Goal: Information Seeking & Learning: Learn about a topic

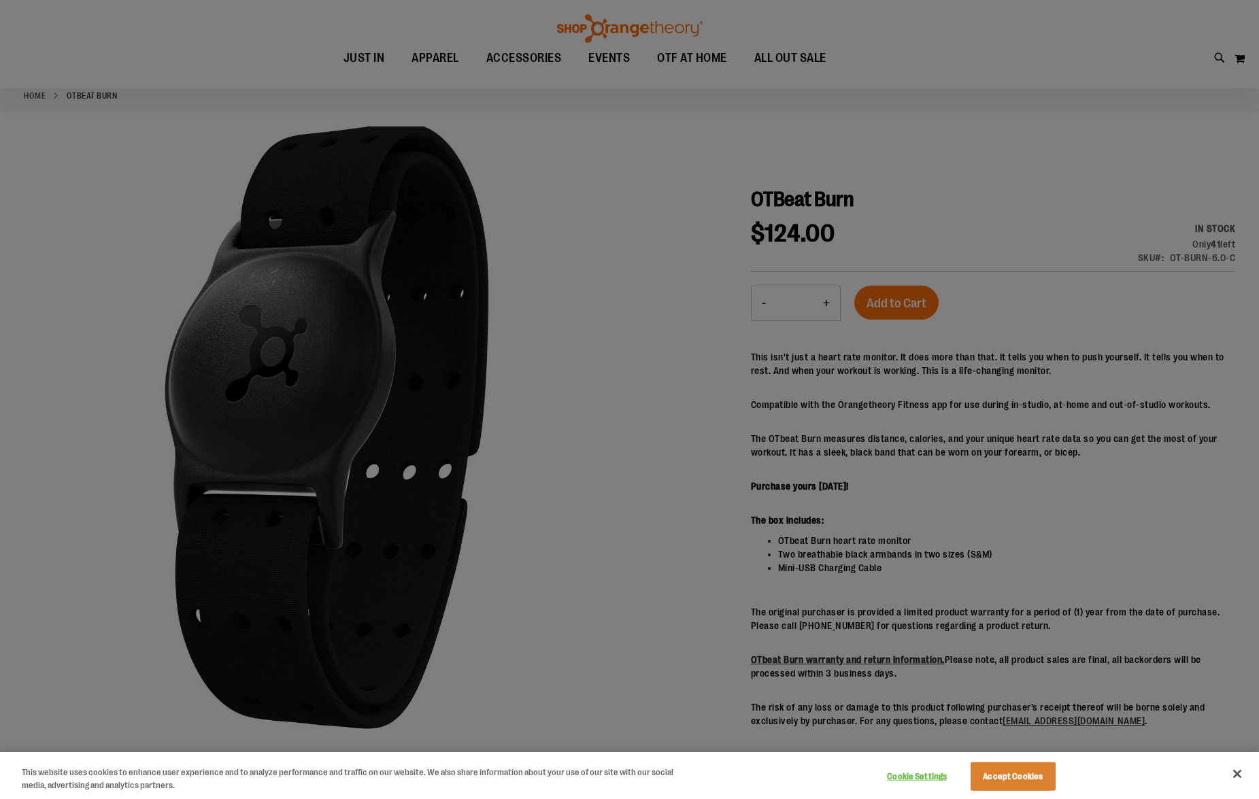
scroll to position [74, 0]
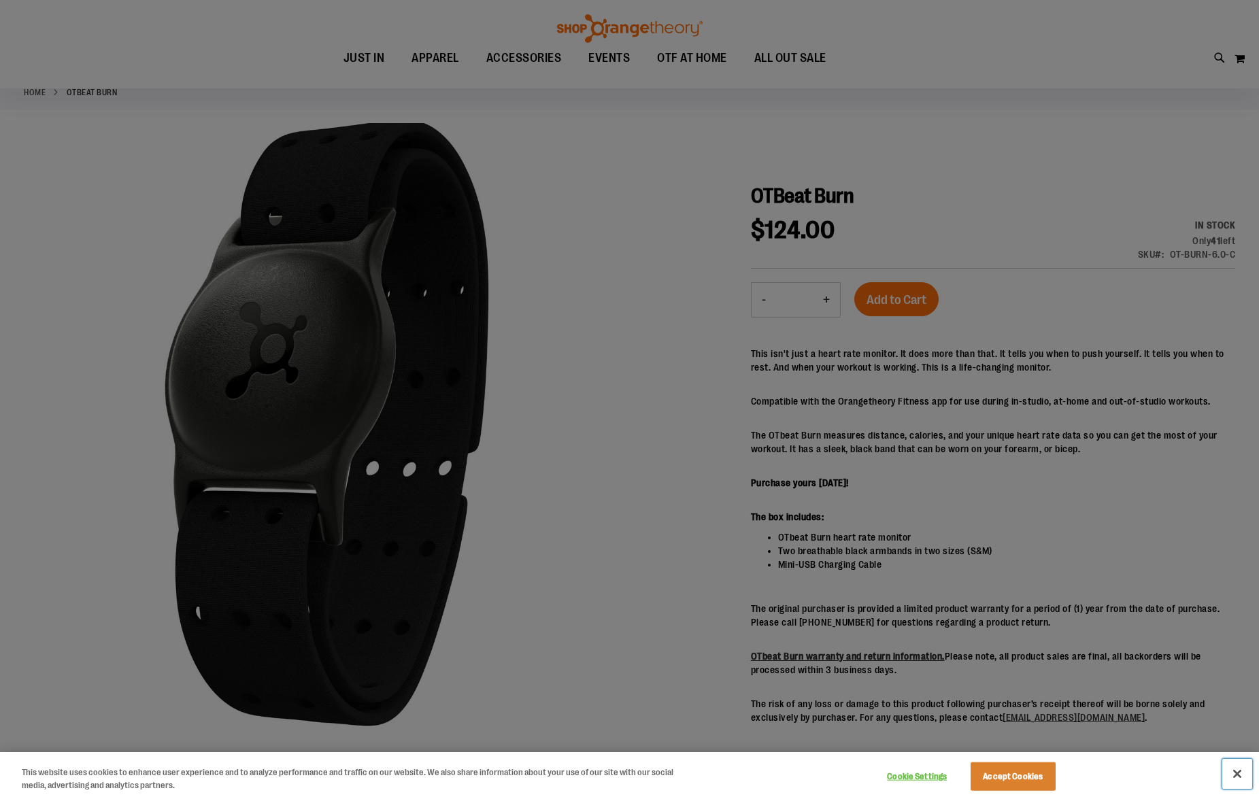
click at [1237, 776] on button "Close" at bounding box center [1238, 774] width 30 height 30
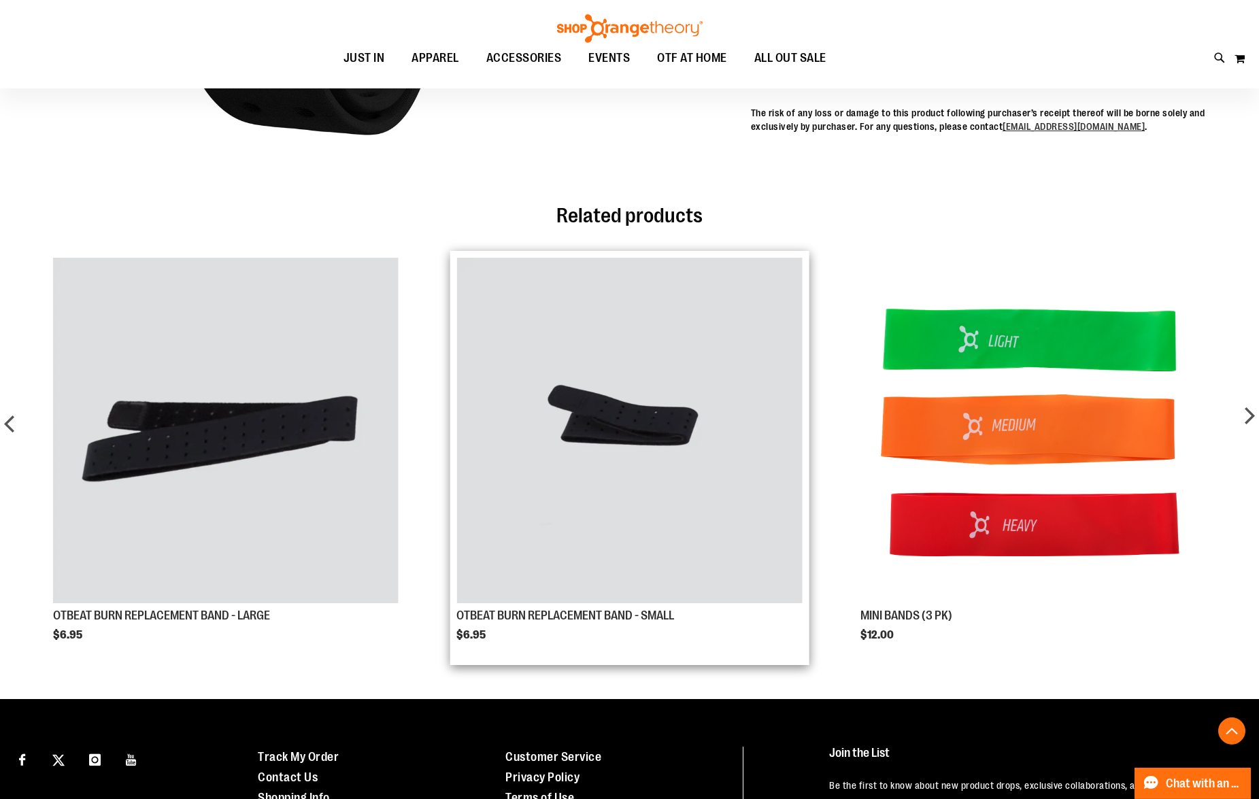
scroll to position [665, 0]
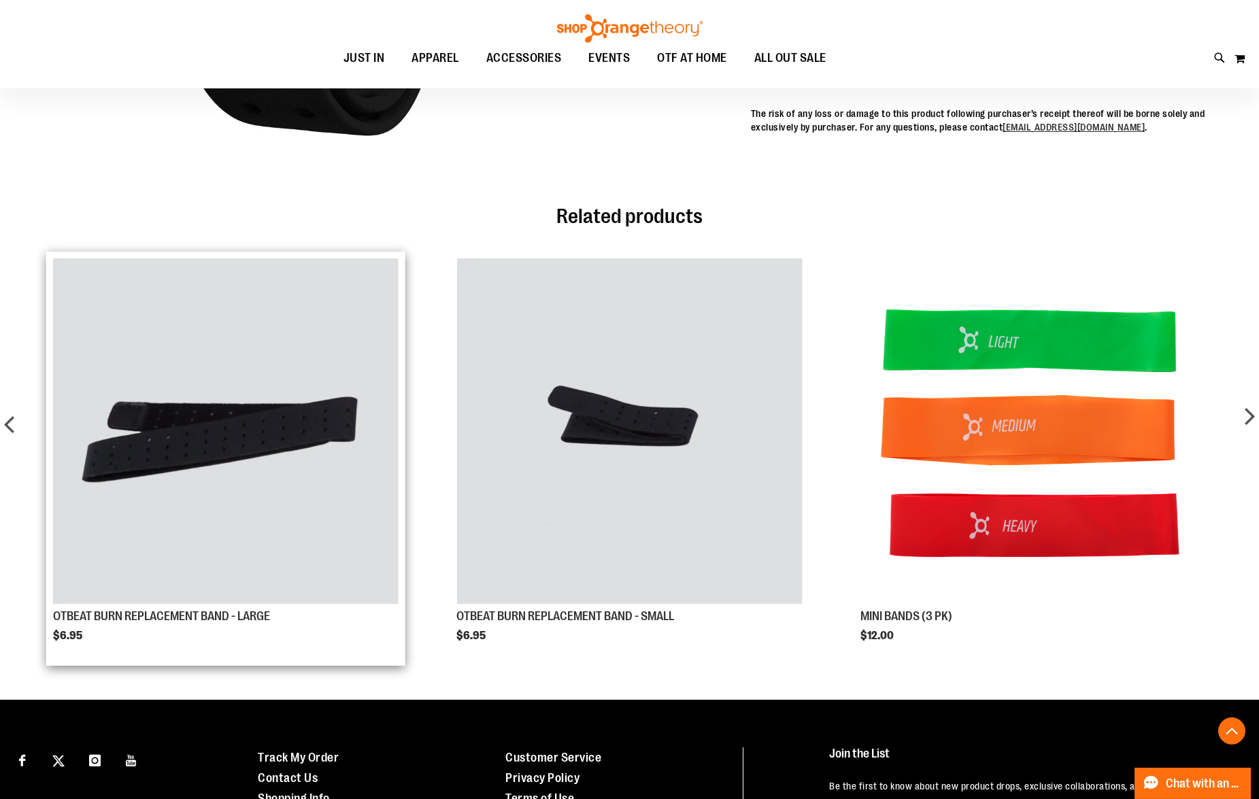
click at [303, 474] on img "Product Page Link" at bounding box center [226, 432] width 346 height 346
